Goal: Task Accomplishment & Management: Complete application form

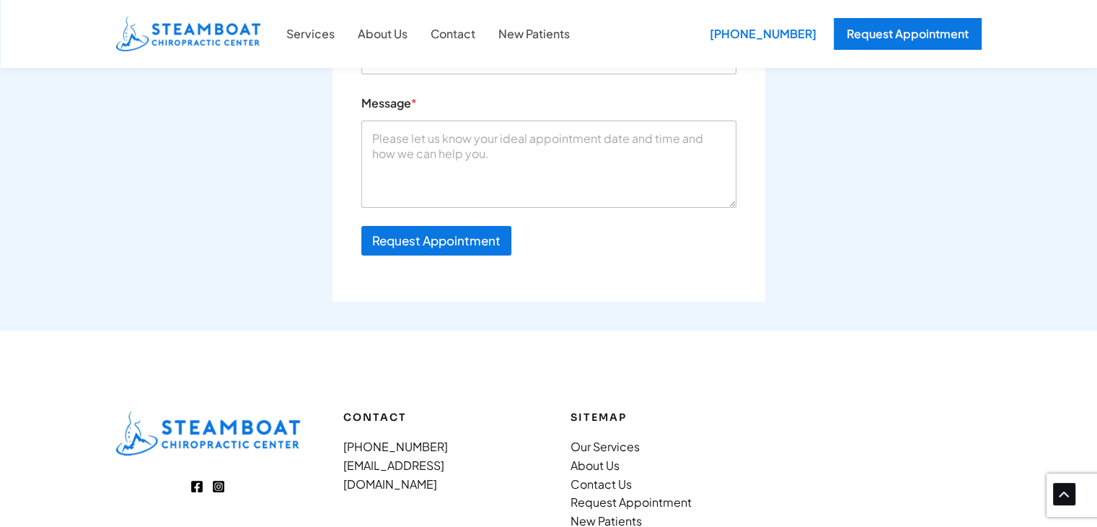
scroll to position [5064, 0]
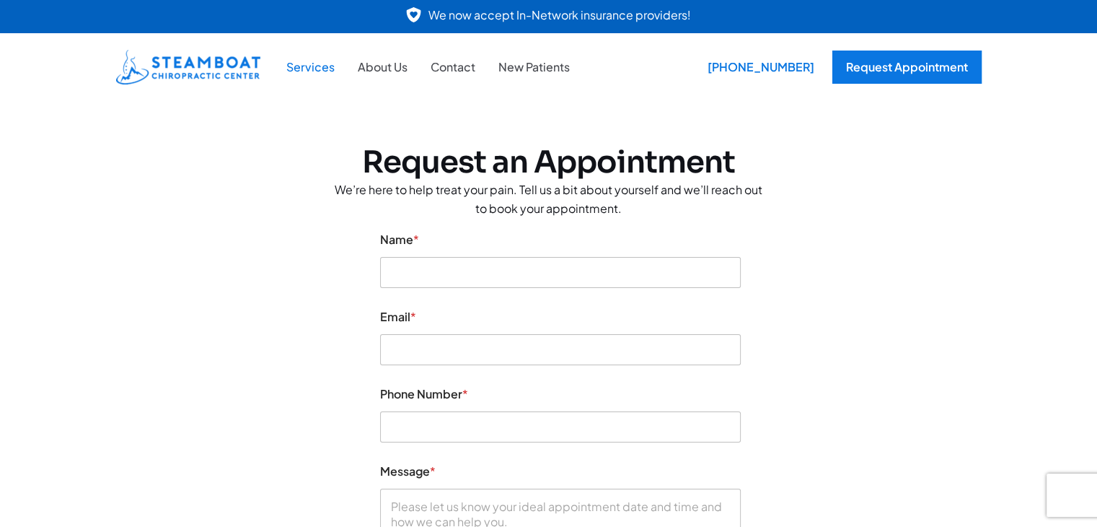
click at [323, 67] on link "Services" at bounding box center [310, 67] width 71 height 19
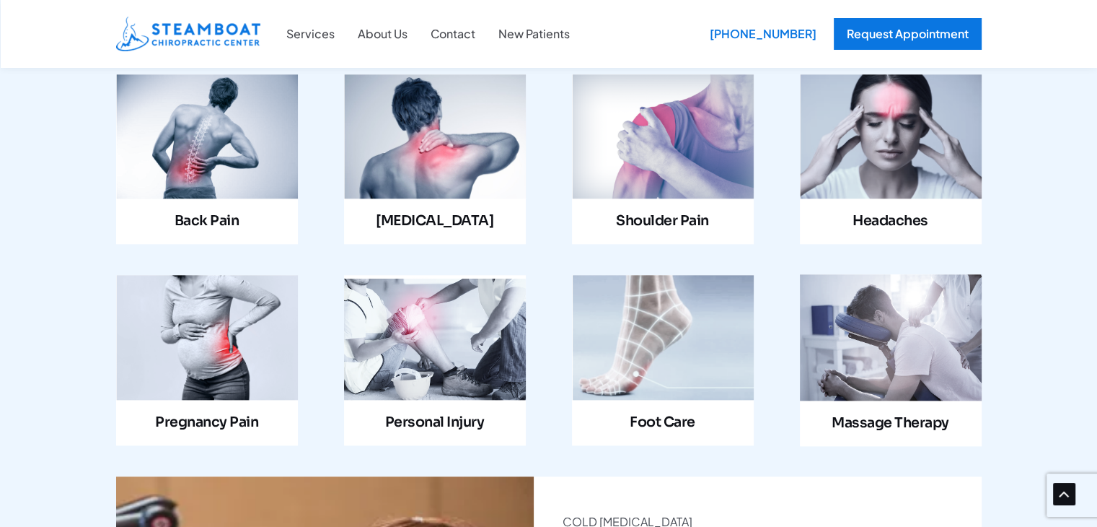
scroll to position [1518, 0]
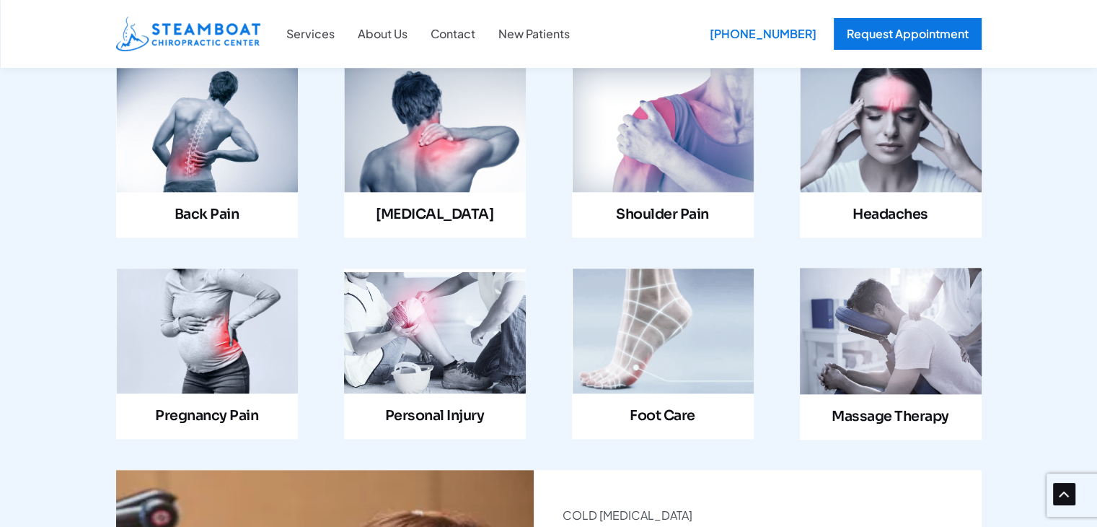
click at [425, 294] on link "Infobox Link" at bounding box center [435, 353] width 182 height 170
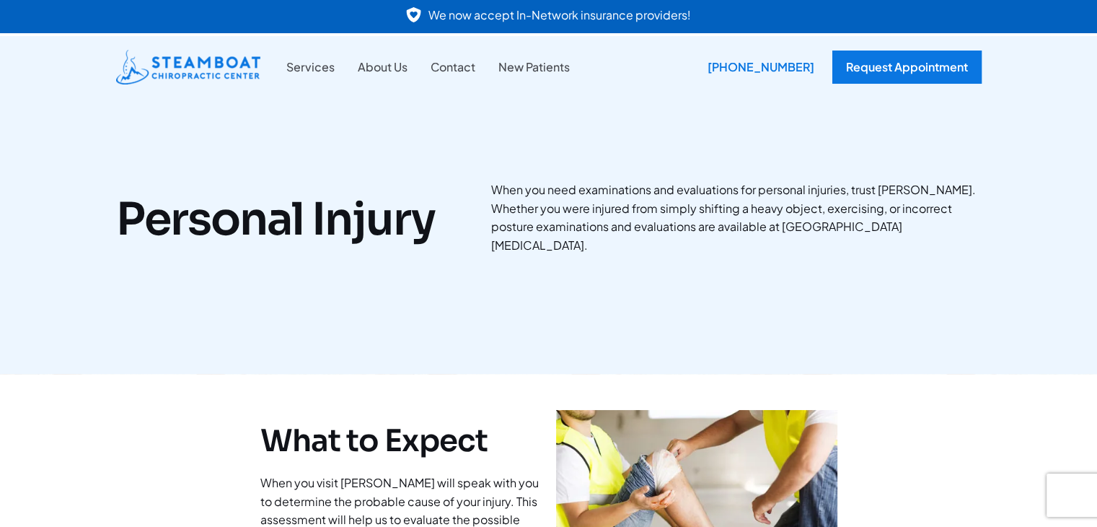
click at [510, 17] on link at bounding box center [548, 16] width 1097 height 33
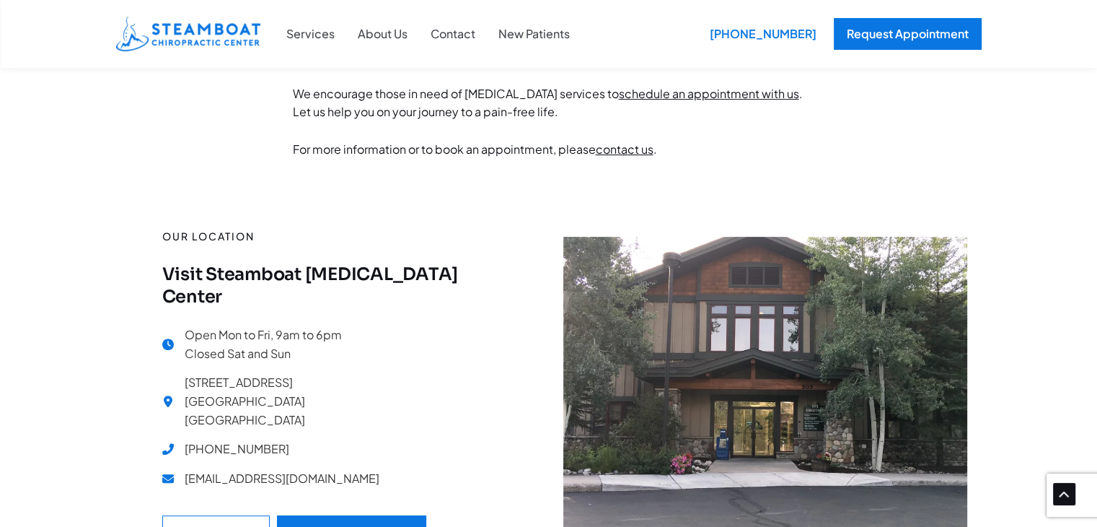
scroll to position [583, 0]
click at [373, 35] on link "About Us" at bounding box center [382, 34] width 73 height 19
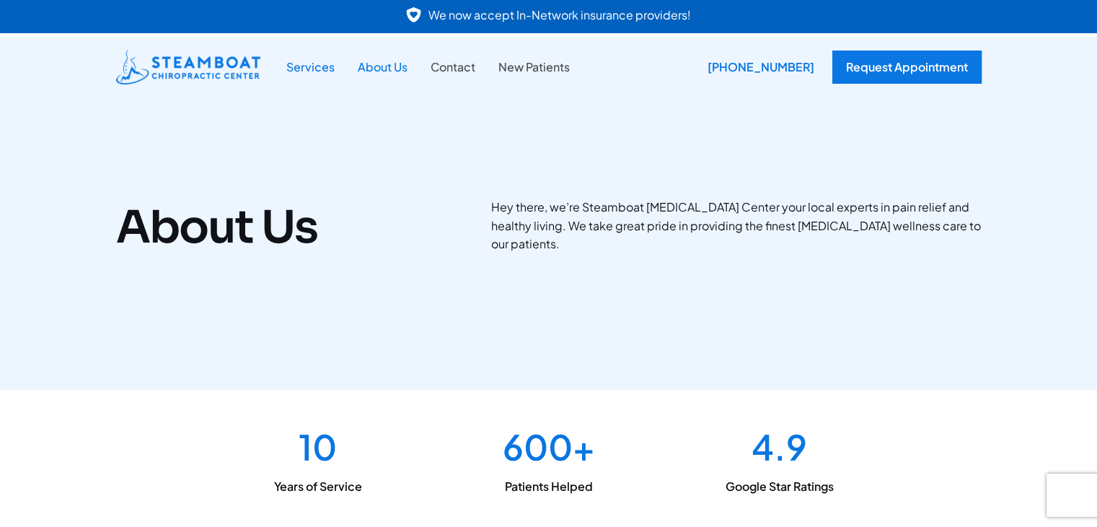
click at [311, 66] on link "Services" at bounding box center [310, 67] width 71 height 19
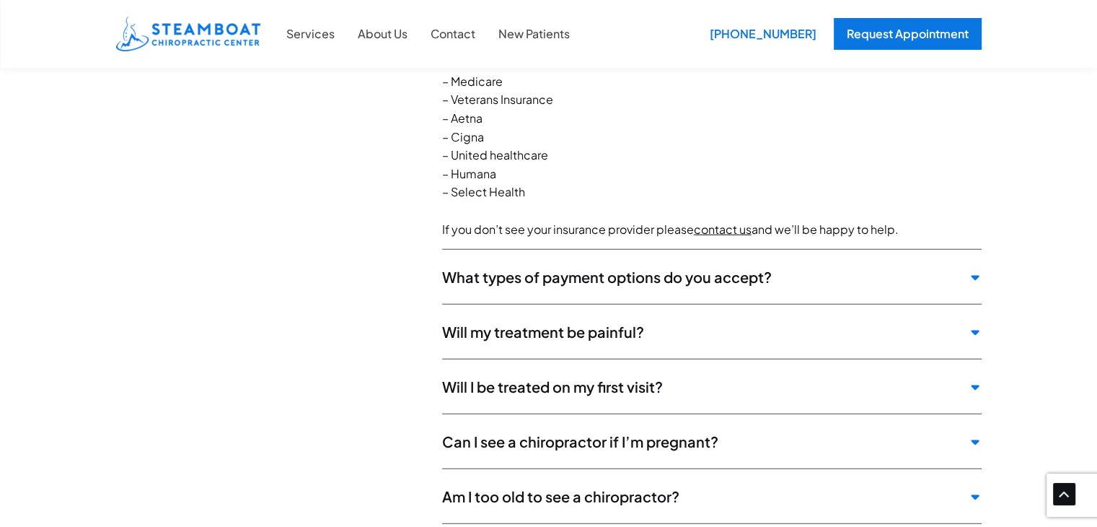
scroll to position [3759, 0]
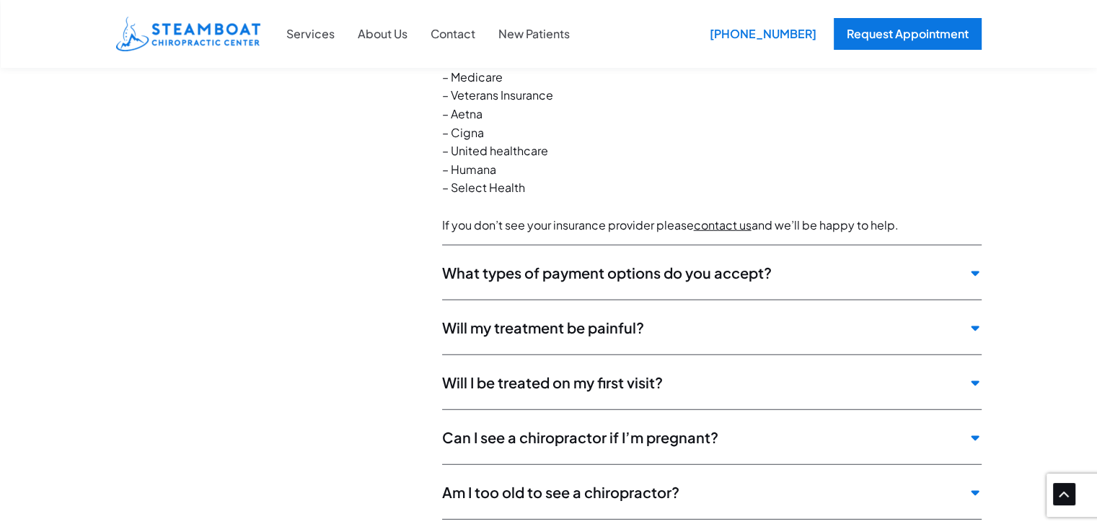
click at [543, 263] on span "What types of payment options do you accept?" at bounding box center [701, 272] width 519 height 18
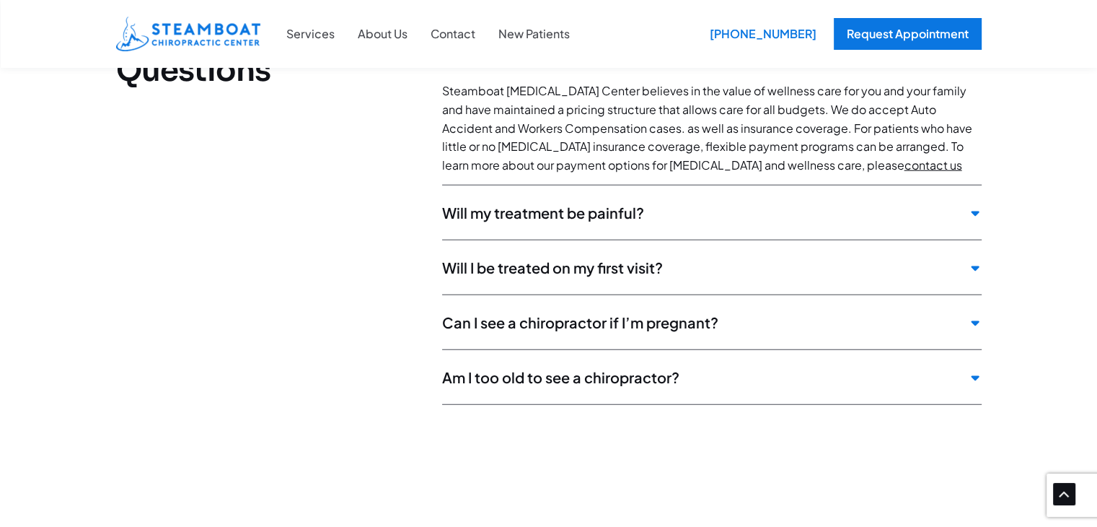
scroll to position [3727, 0]
click at [556, 246] on div "Will I be treated on my first visit?" at bounding box center [712, 269] width 540 height 47
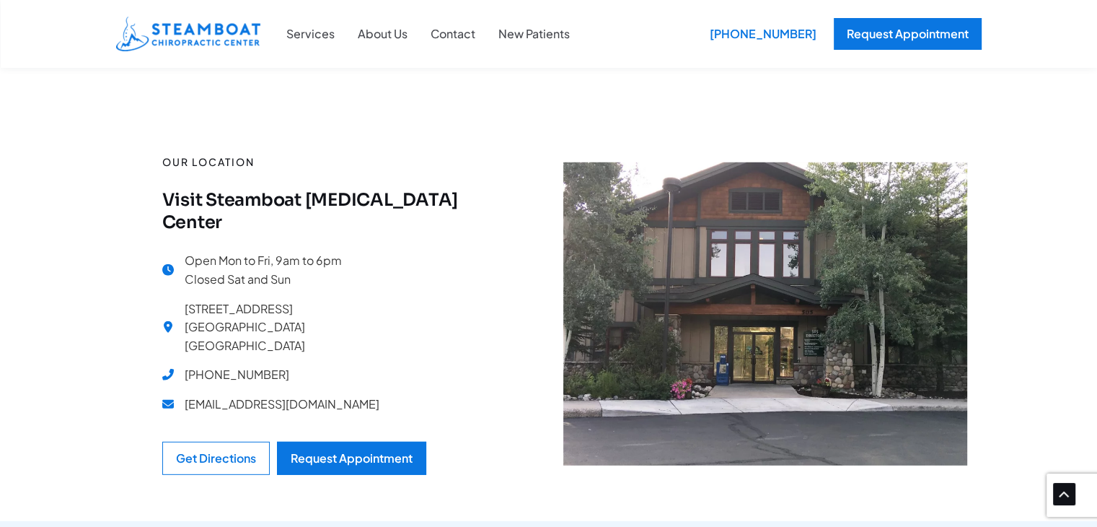
scroll to position [4102, 0]
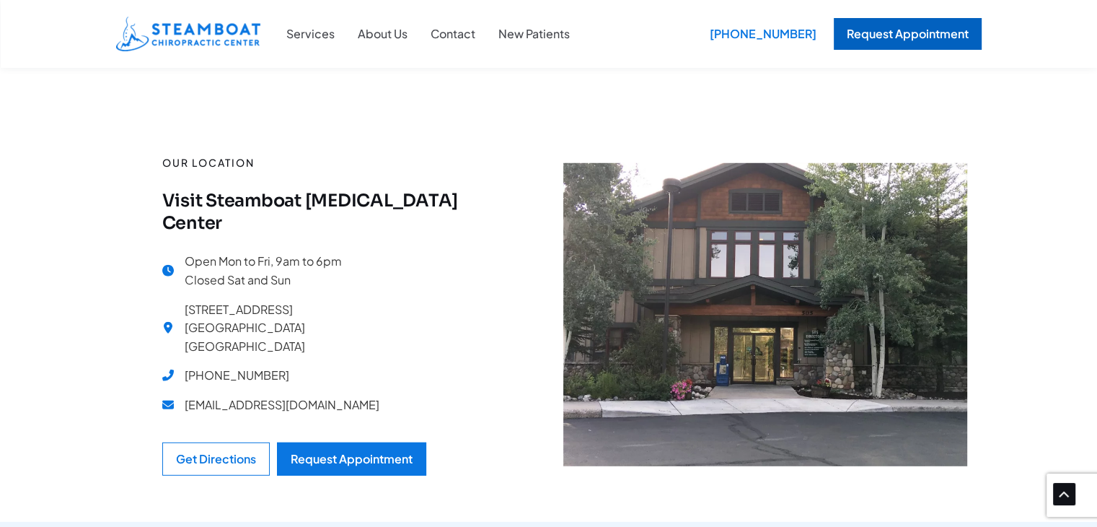
click at [866, 35] on div "Request Appointment" at bounding box center [908, 34] width 148 height 32
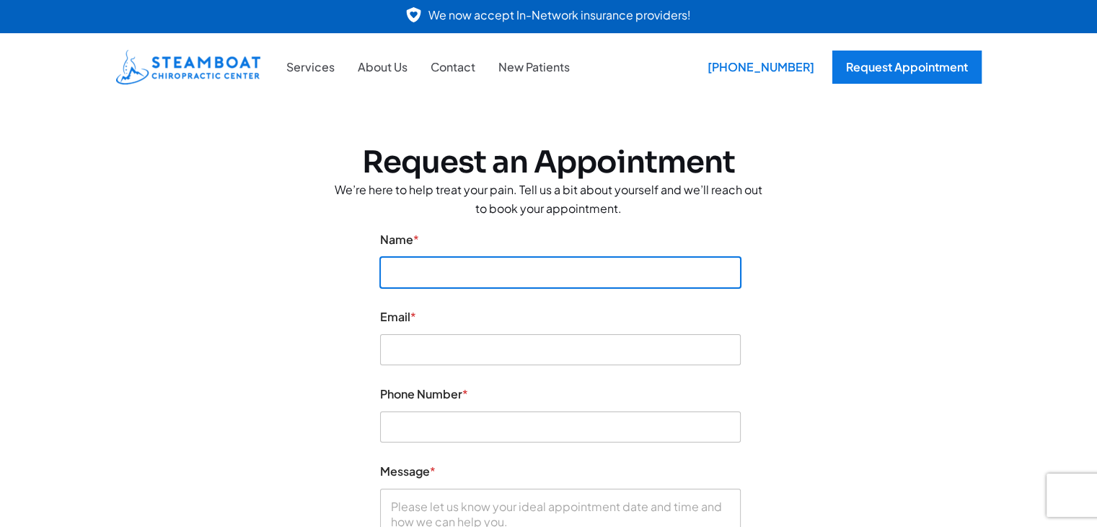
click at [564, 266] on input "Name *" at bounding box center [560, 272] width 361 height 31
type input "0"
type input "Lauren Larson"
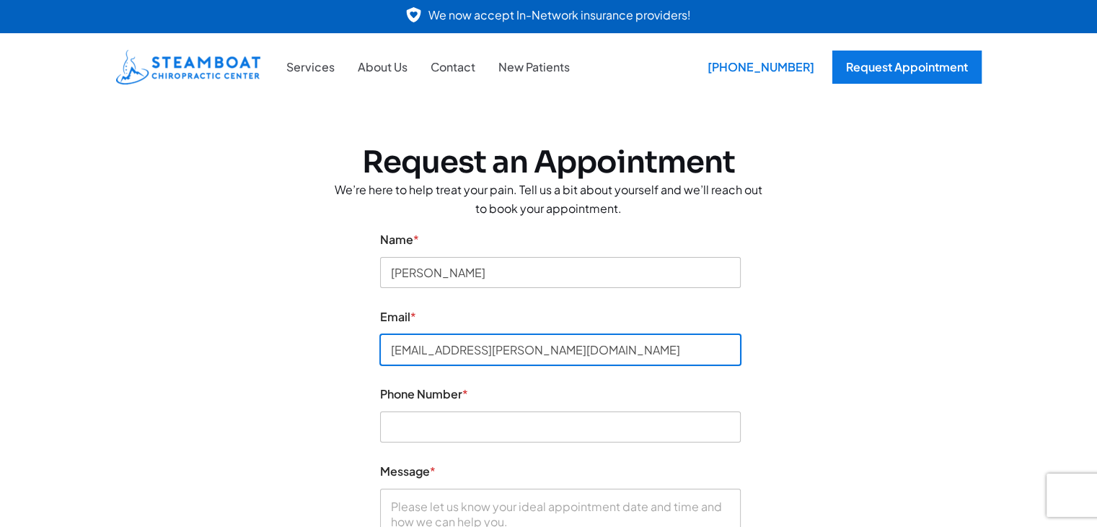
type input "laur.larson@gmail.com"
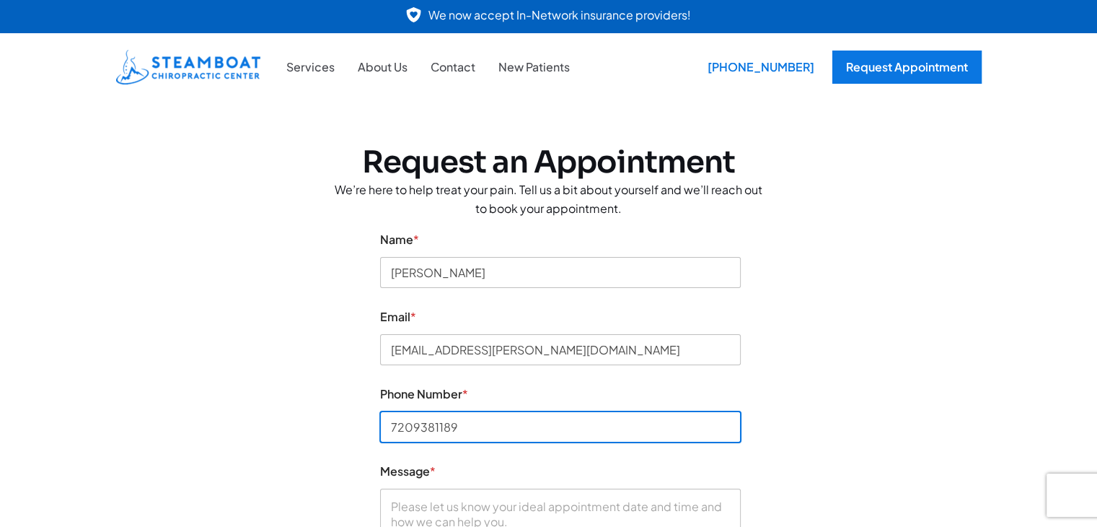
type input "7209381189"
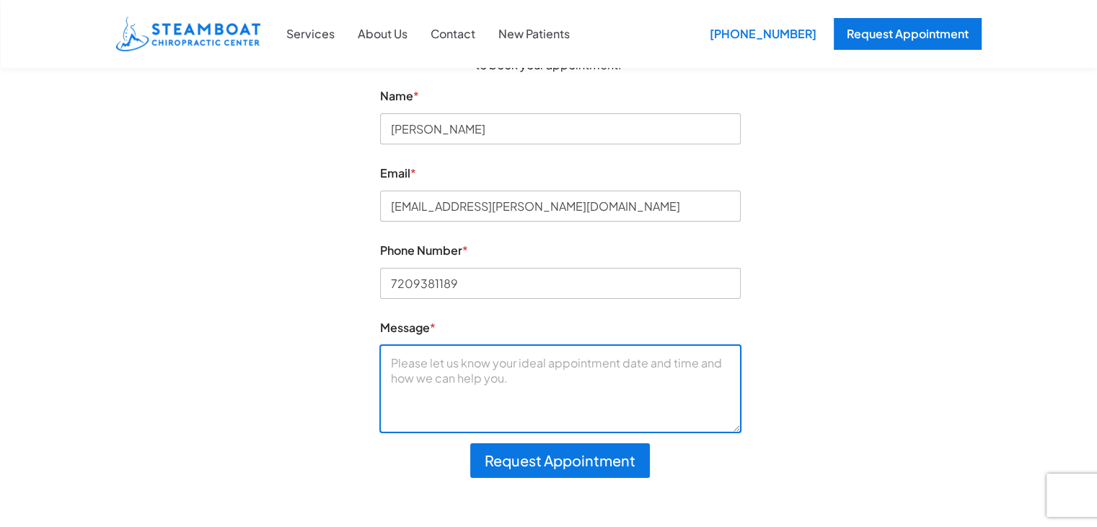
scroll to position [144, 0]
click at [528, 371] on textarea "Message *" at bounding box center [560, 387] width 361 height 87
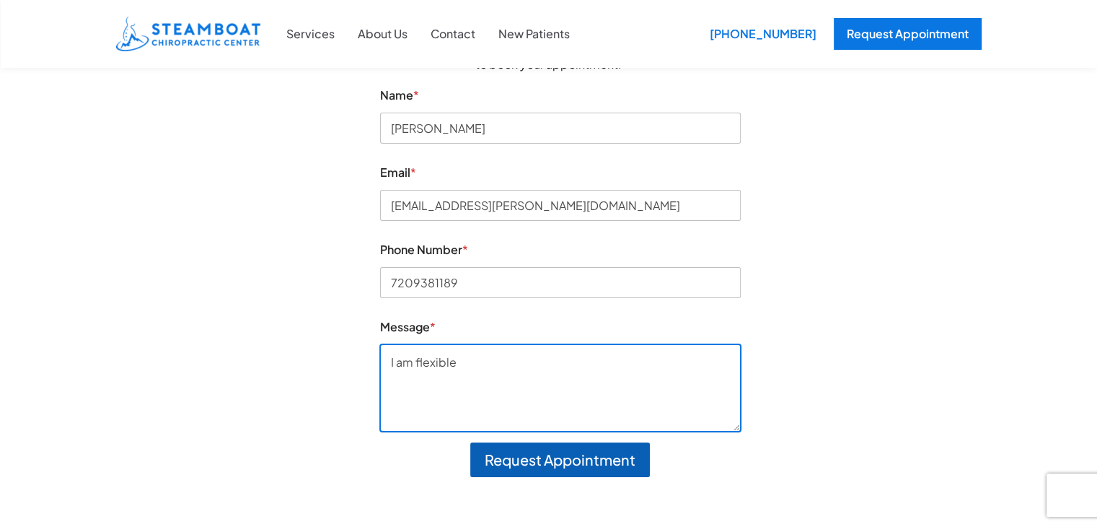
type textarea "I am flexible"
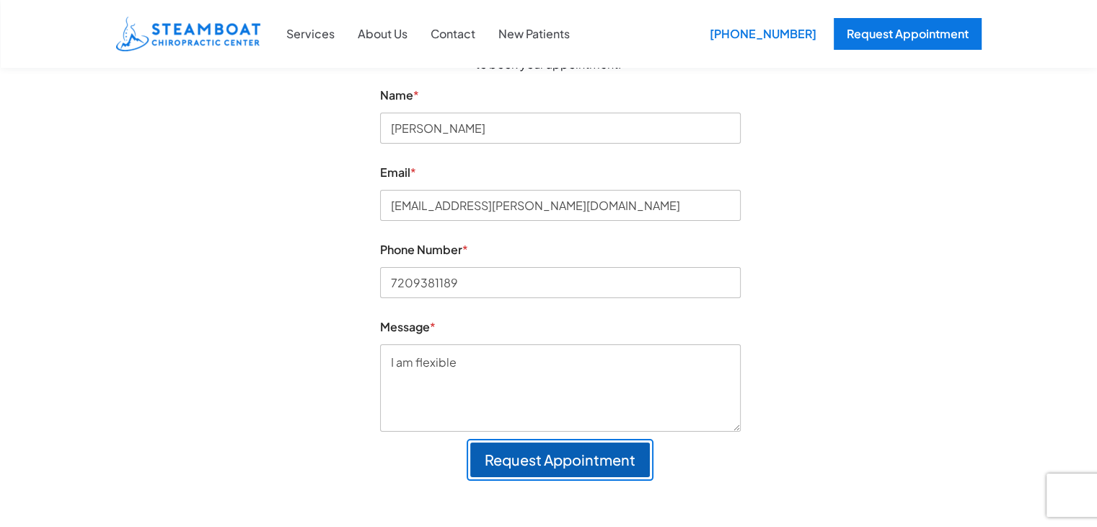
click at [548, 462] on button "Request Appointment" at bounding box center [560, 459] width 180 height 35
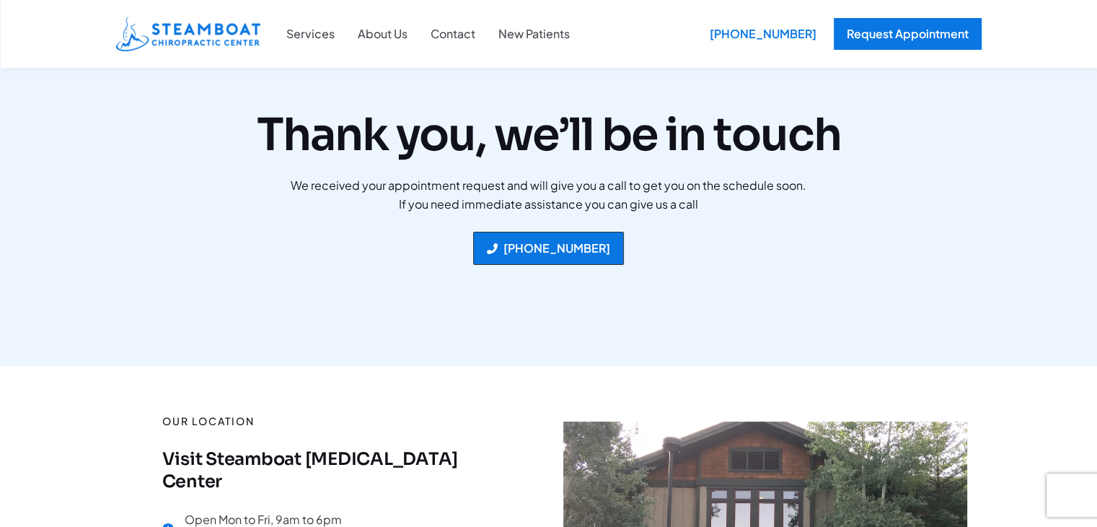
scroll to position [20, 0]
